Goal: Connect with others: Connect with others

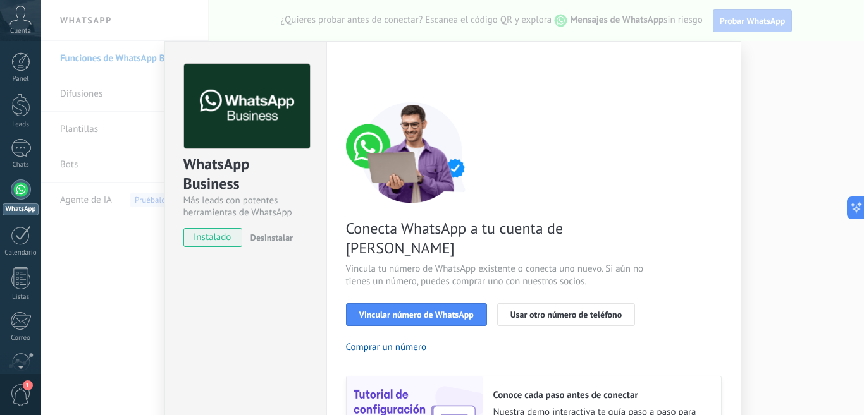
click at [398, 308] on div "Conecta WhatsApp a tu cuenta de Kommo Vincula tu número de WhatsApp existente o…" at bounding box center [534, 290] width 376 height 376
click at [398, 305] on button "Vincular número de WhatsApp" at bounding box center [416, 314] width 141 height 23
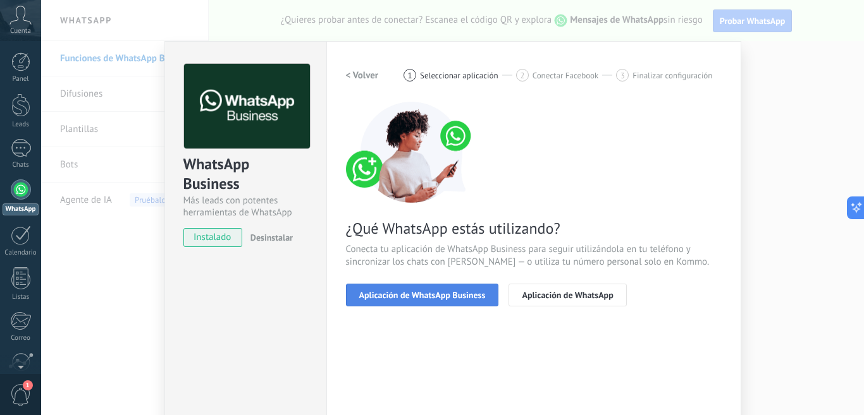
click at [400, 302] on button "Aplicación de WhatsApp Business" at bounding box center [422, 295] width 153 height 23
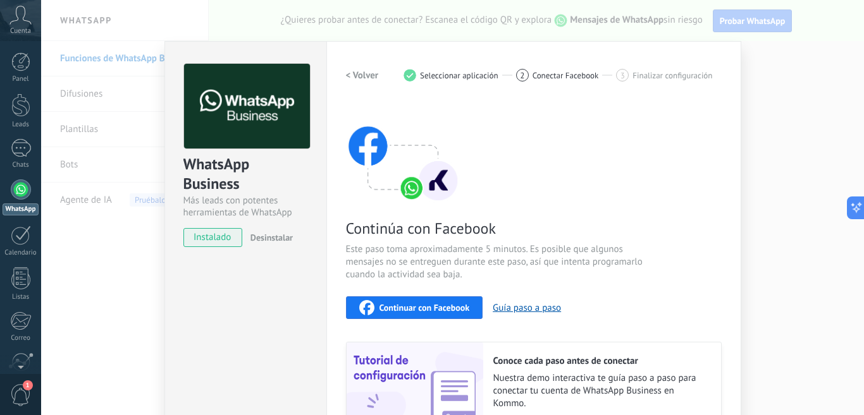
click at [400, 303] on span "Continuar con Facebook" at bounding box center [424, 307] width 90 height 9
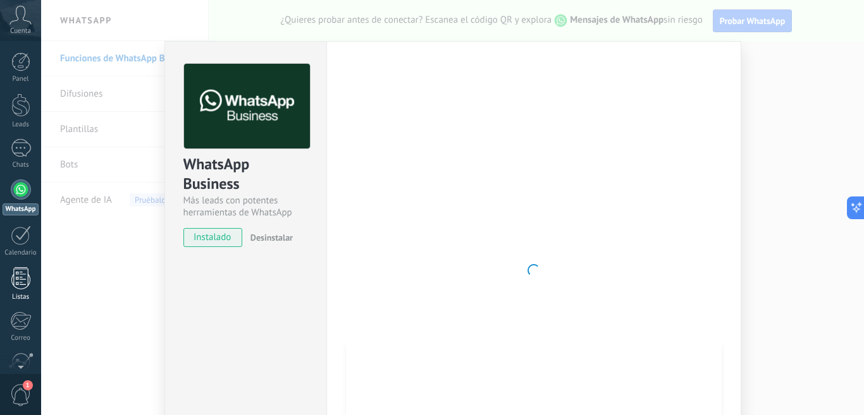
click at [38, 281] on link "Listas" at bounding box center [20, 284] width 41 height 34
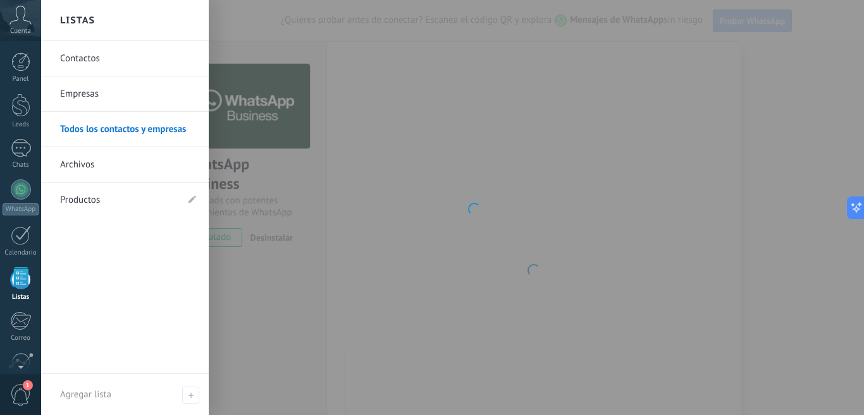
click at [439, 309] on body ".abccls-1,.abccls-2{fill-rule:evenodd}.abccls-2{fill:#fff} .abfcls-1{fill:none}…" at bounding box center [432, 207] width 864 height 415
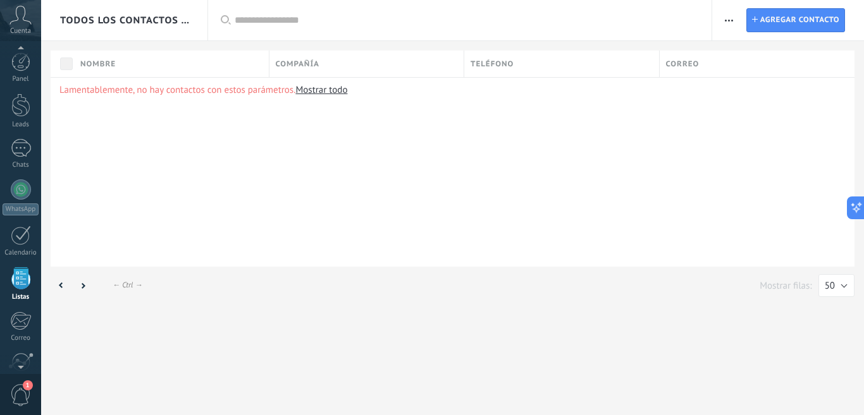
scroll to position [78, 0]
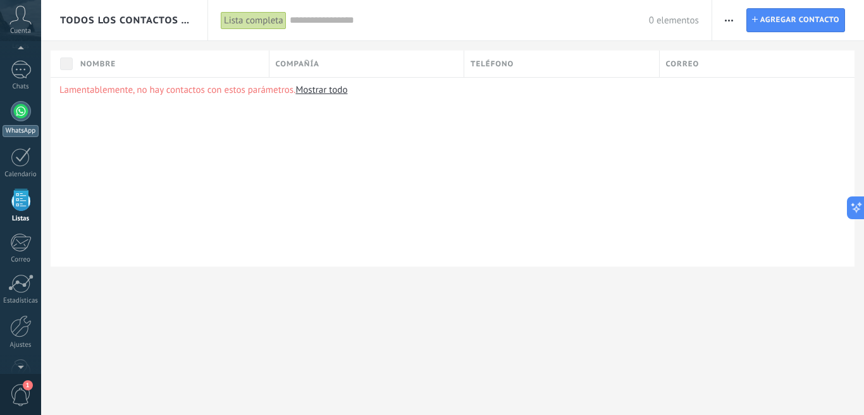
click at [16, 121] on link "WhatsApp" at bounding box center [20, 119] width 41 height 36
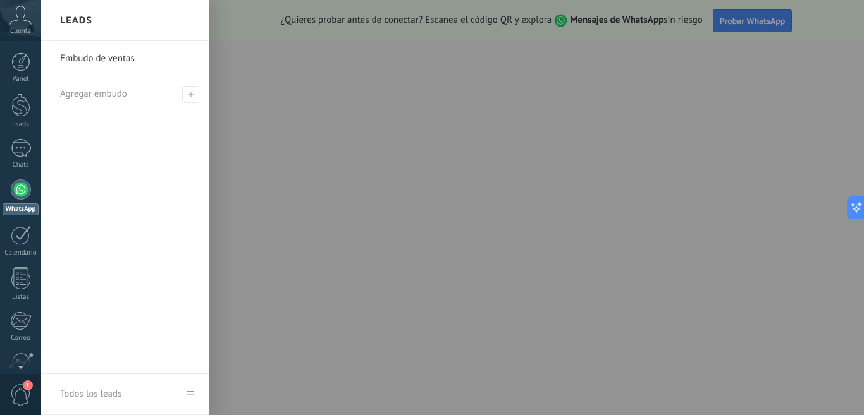
click at [336, 302] on div at bounding box center [473, 207] width 864 height 415
